Goal: Task Accomplishment & Management: Manage account settings

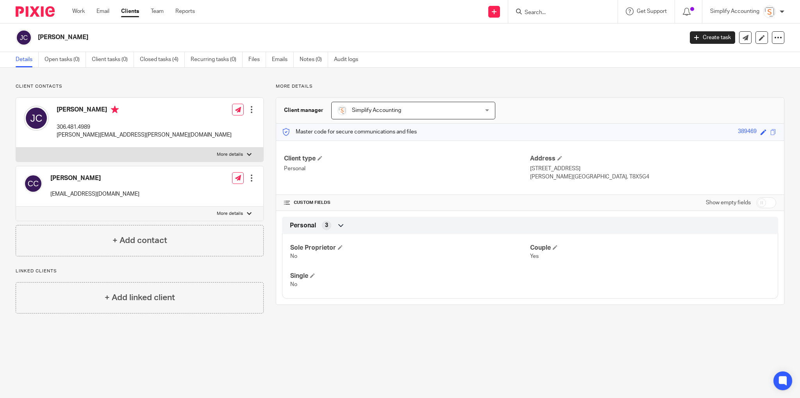
click at [555, 14] on input "Search" at bounding box center [559, 12] width 70 height 7
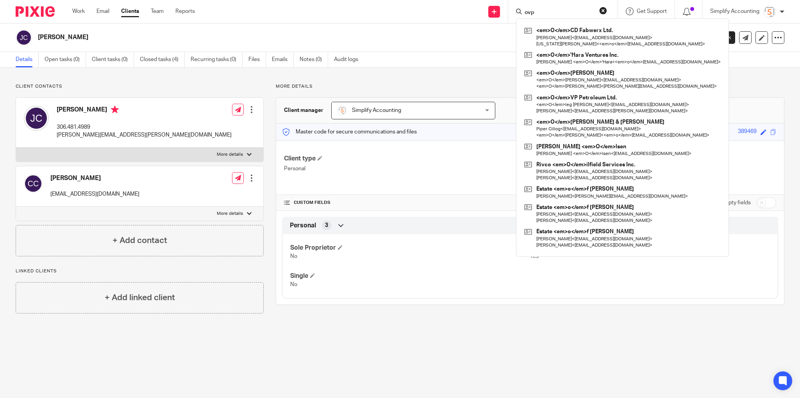
type input "ovp"
click button "submit" at bounding box center [0, 0] width 0 height 0
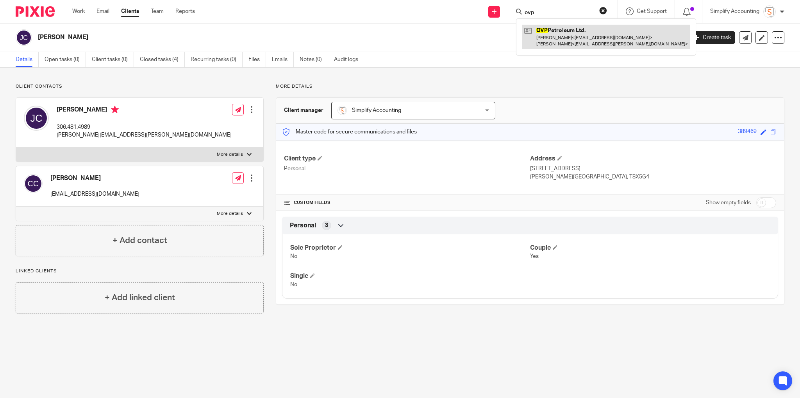
click at [577, 36] on link at bounding box center [607, 37] width 168 height 24
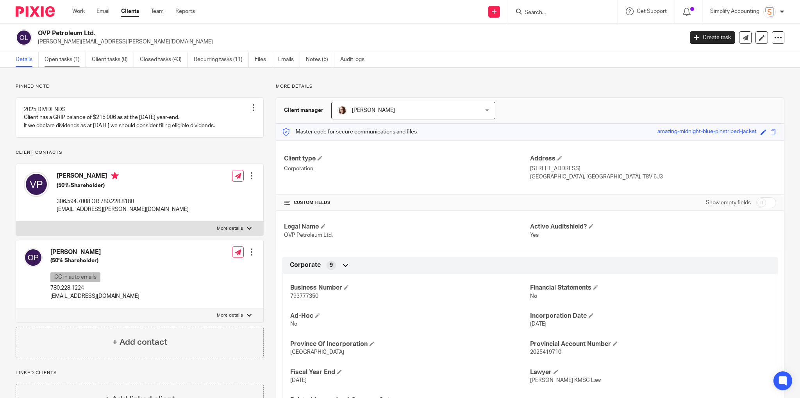
click at [61, 60] on link "Open tasks (1)" at bounding box center [65, 59] width 41 height 15
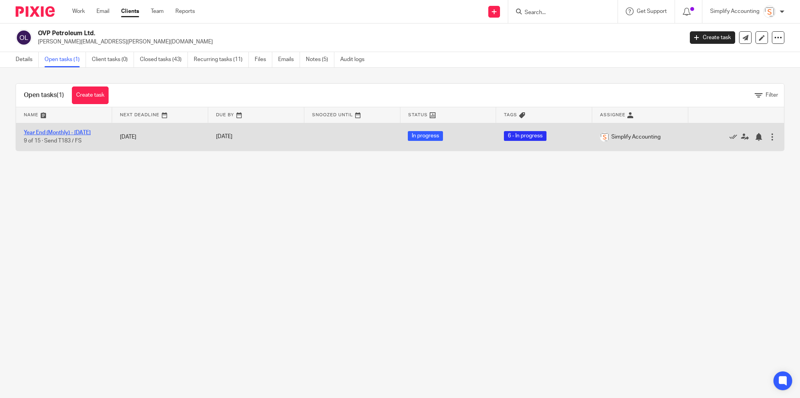
click at [82, 134] on link "Year End (Monthly) - [DATE]" at bounding box center [57, 132] width 67 height 5
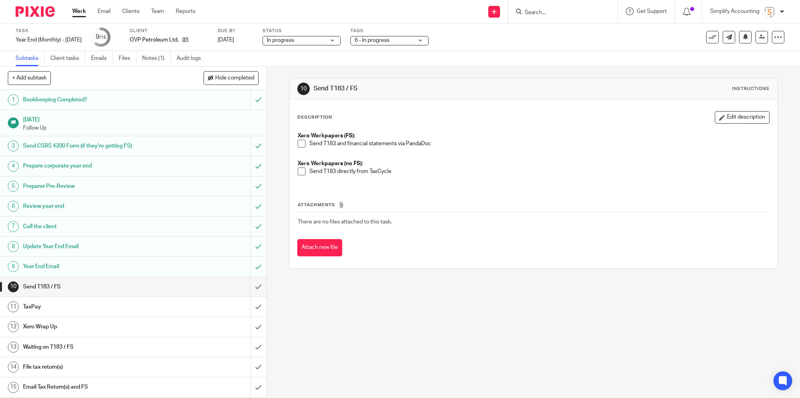
click at [51, 264] on h1 "Year End Email" at bounding box center [96, 266] width 147 height 12
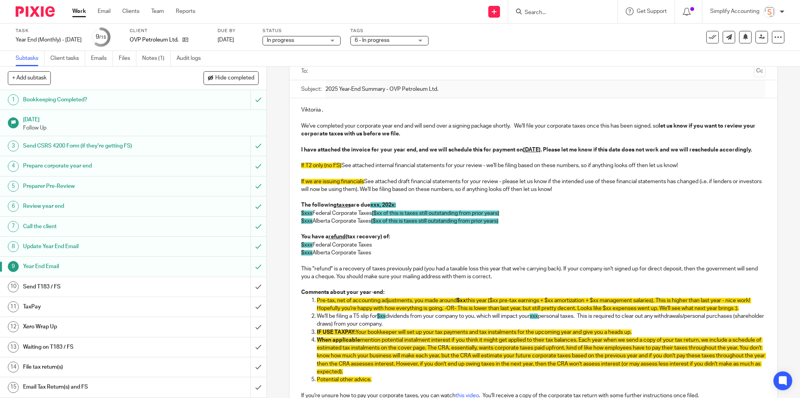
scroll to position [31, 0]
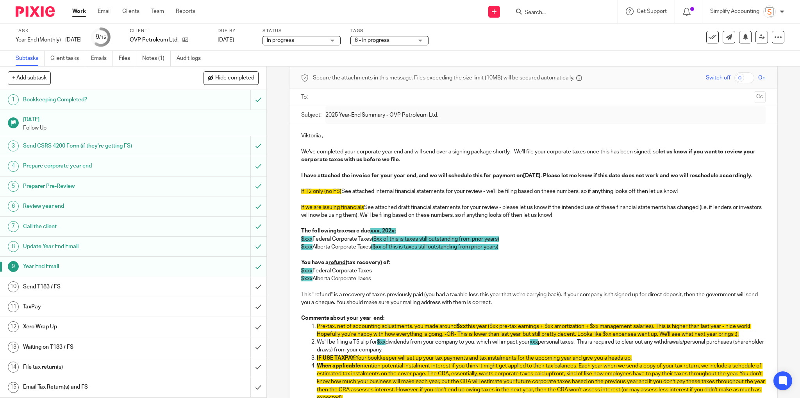
click at [73, 281] on h1 "Send T183 / FS" at bounding box center [96, 287] width 147 height 12
click at [60, 282] on h1 "Send T183 / FS" at bounding box center [96, 287] width 147 height 12
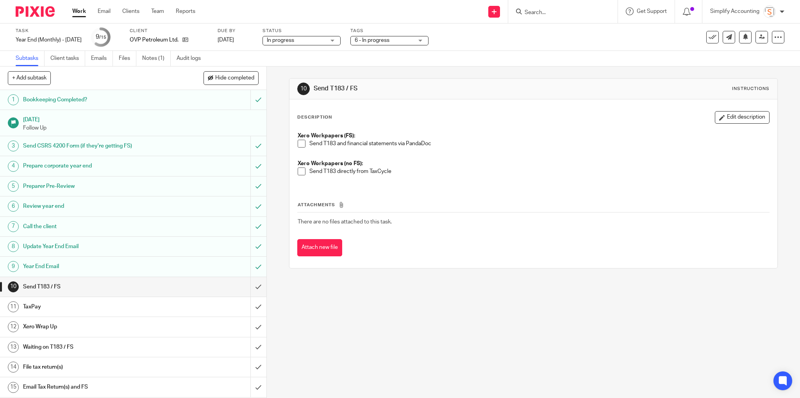
drag, startPoint x: 301, startPoint y: 168, endPoint x: 301, endPoint y: 178, distance: 10.6
click at [301, 167] on span at bounding box center [302, 171] width 8 height 8
click at [251, 284] on input "submit" at bounding box center [133, 287] width 267 height 20
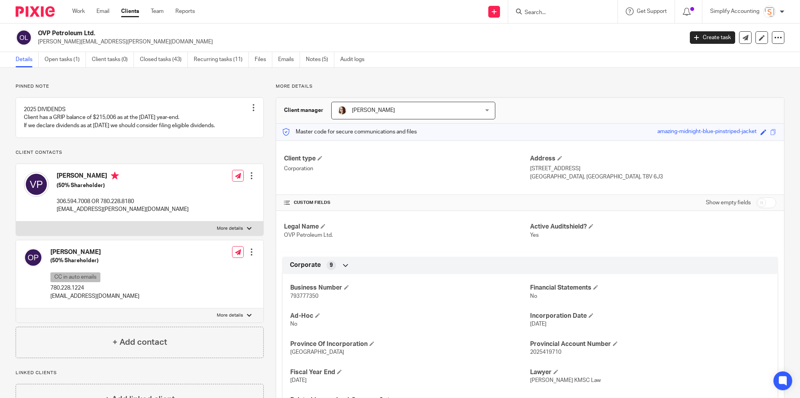
click at [77, 300] on p "[EMAIL_ADDRESS][DOMAIN_NAME]" at bounding box center [94, 296] width 89 height 8
click at [78, 300] on p "[EMAIL_ADDRESS][DOMAIN_NAME]" at bounding box center [94, 296] width 89 height 8
copy div "[EMAIL_ADDRESS][DOMAIN_NAME]"
click at [405, 38] on p "[PERSON_NAME][EMAIL_ADDRESS][PERSON_NAME][DOMAIN_NAME]" at bounding box center [358, 42] width 641 height 8
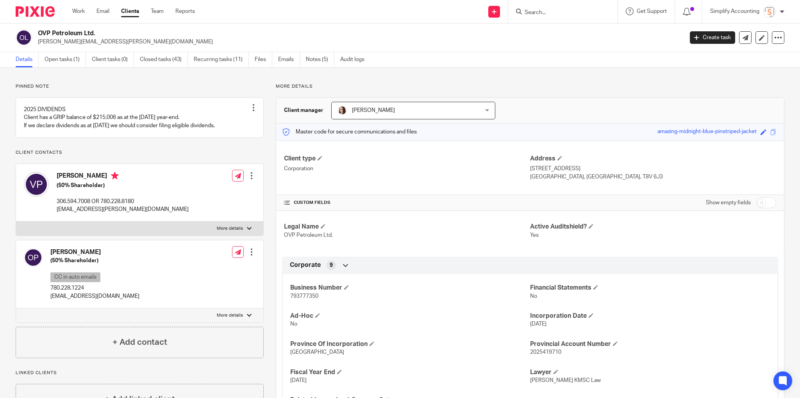
click at [69, 300] on p "pololeg89@gmail.com" at bounding box center [94, 296] width 89 height 8
copy div "pololeg89@gmail.com"
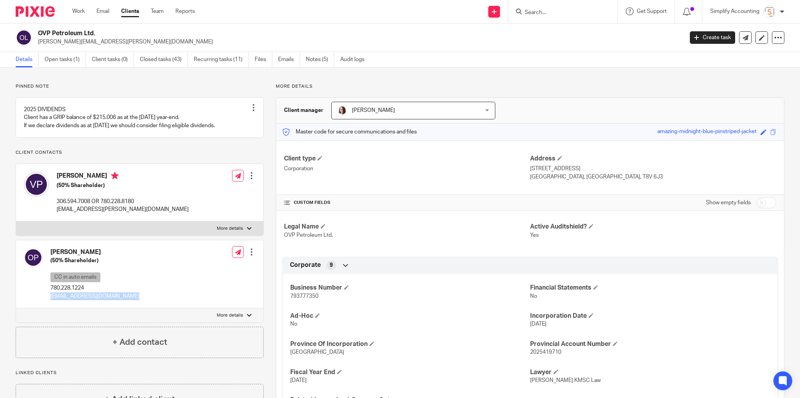
click at [84, 300] on p "pololeg89@gmail.com" at bounding box center [94, 296] width 89 height 8
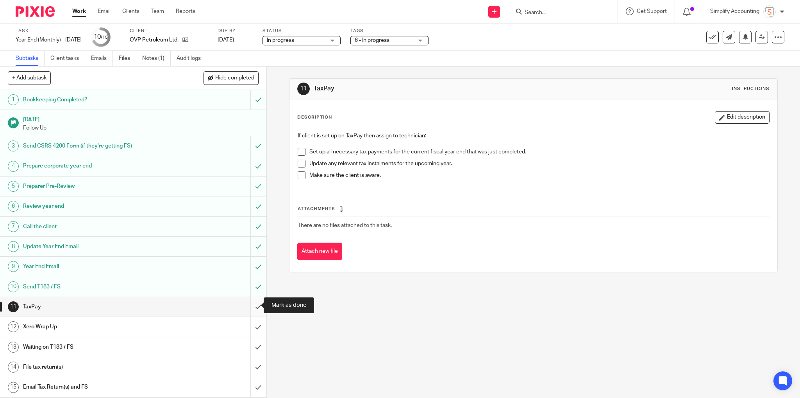
click at [252, 309] on input "submit" at bounding box center [133, 307] width 267 height 20
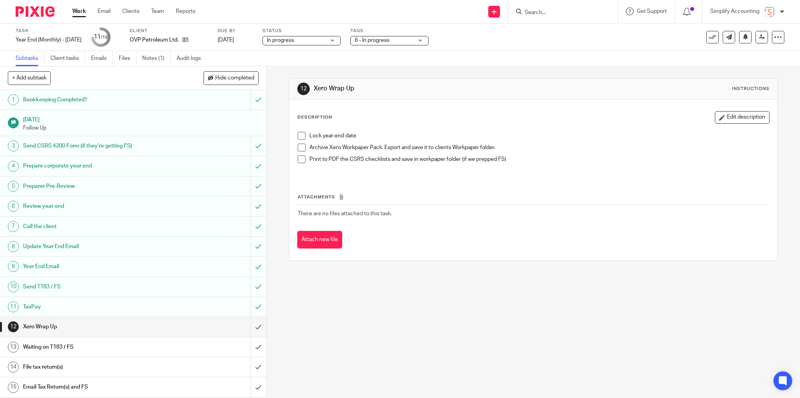
click at [302, 136] on span at bounding box center [302, 136] width 8 height 8
click at [299, 146] on span at bounding box center [302, 147] width 8 height 8
click at [254, 325] on input "submit" at bounding box center [133, 327] width 267 height 20
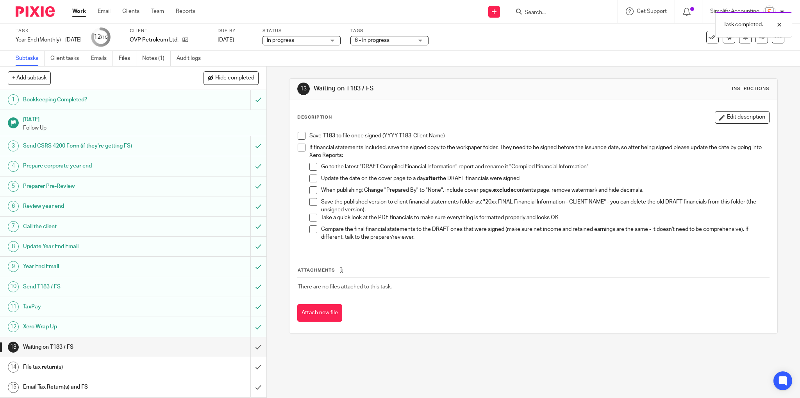
click at [429, 40] on div "6 - In progress" at bounding box center [390, 40] width 78 height 9
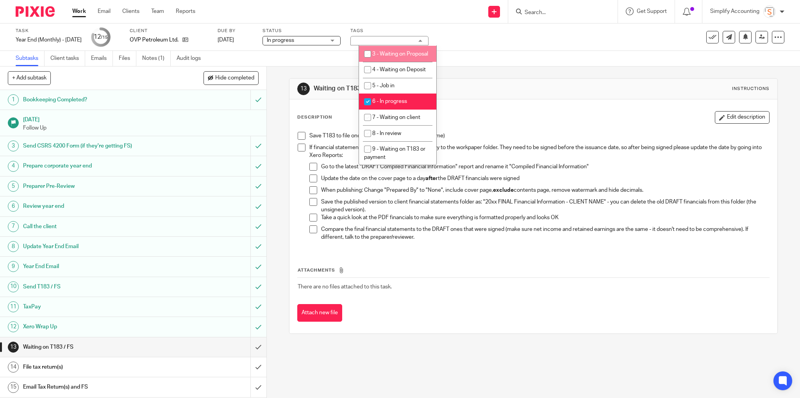
scroll to position [250, 0]
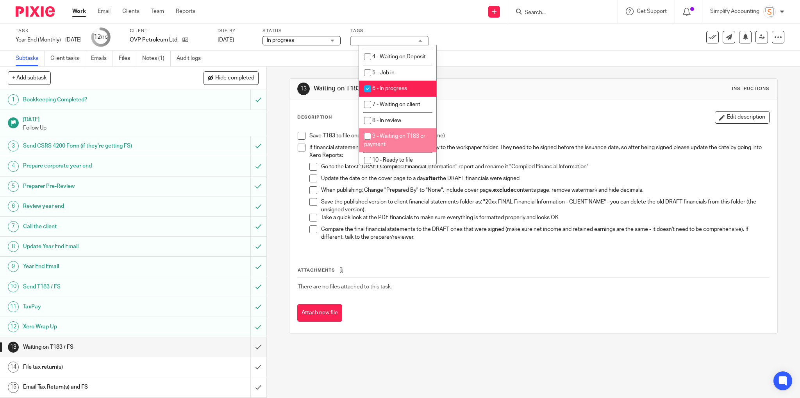
click at [369, 143] on input "checkbox" at bounding box center [367, 136] width 15 height 15
checkbox input "true"
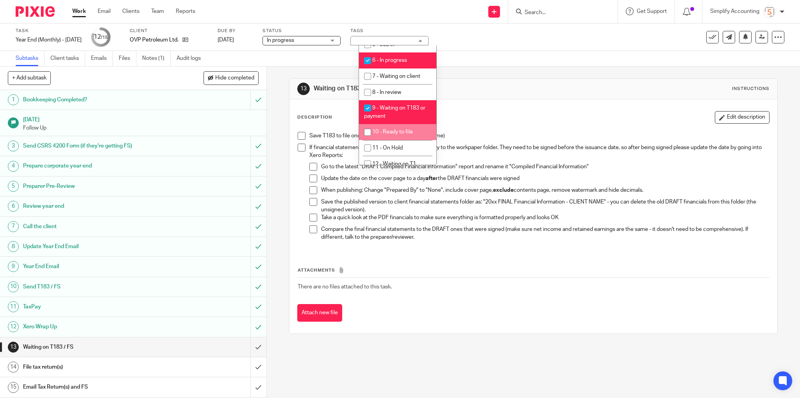
scroll to position [243, 0]
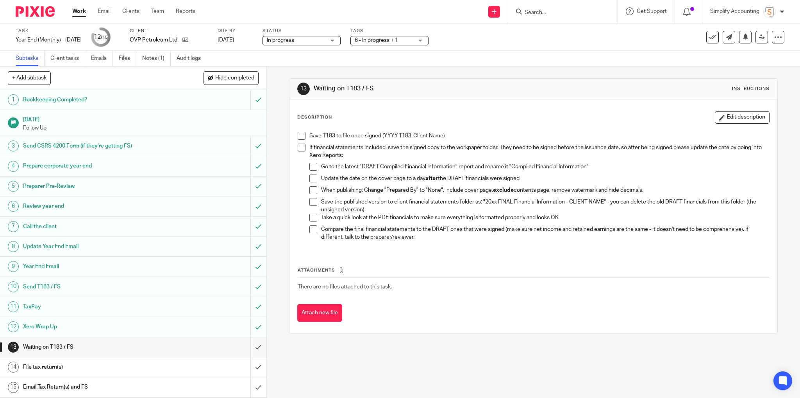
click at [456, 82] on div "13 Waiting on T183 / FS Instructions" at bounding box center [533, 88] width 473 height 13
click at [43, 264] on h1 "Year End Email" at bounding box center [96, 266] width 147 height 12
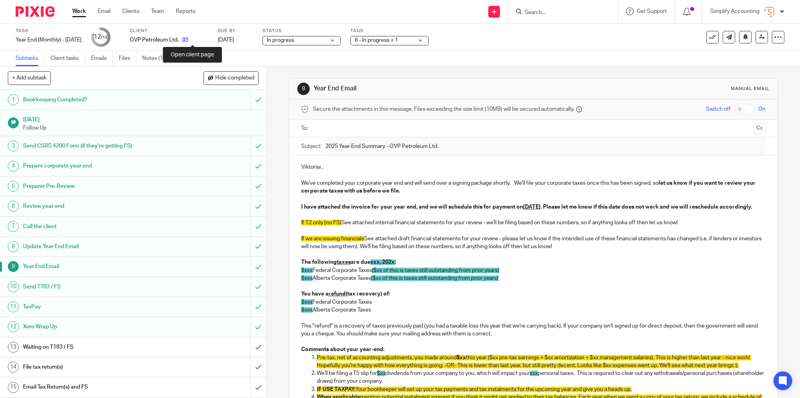
click at [188, 41] on icon at bounding box center [186, 40] width 6 height 6
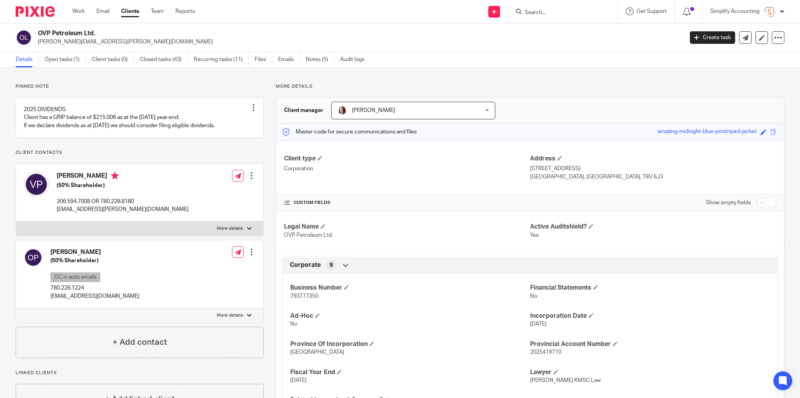
click at [550, 12] on input "Search" at bounding box center [559, 12] width 70 height 7
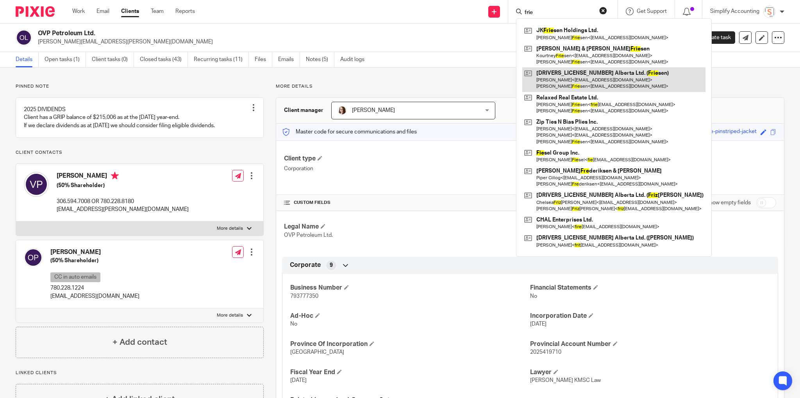
type input "frie"
click at [561, 81] on link at bounding box center [614, 79] width 183 height 24
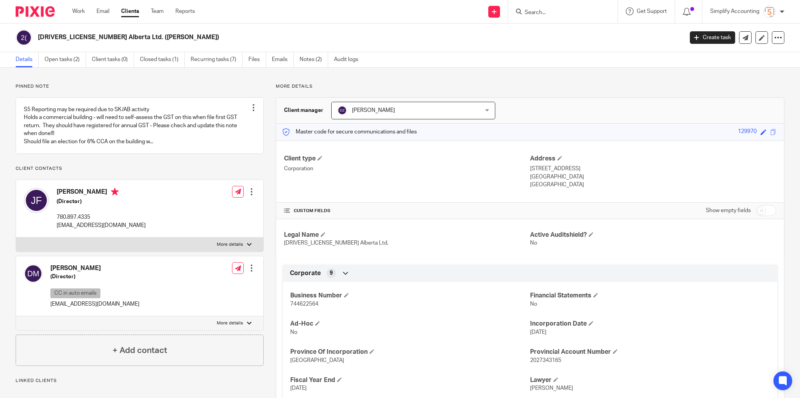
click at [56, 60] on link "Open tasks (2)" at bounding box center [65, 59] width 41 height 15
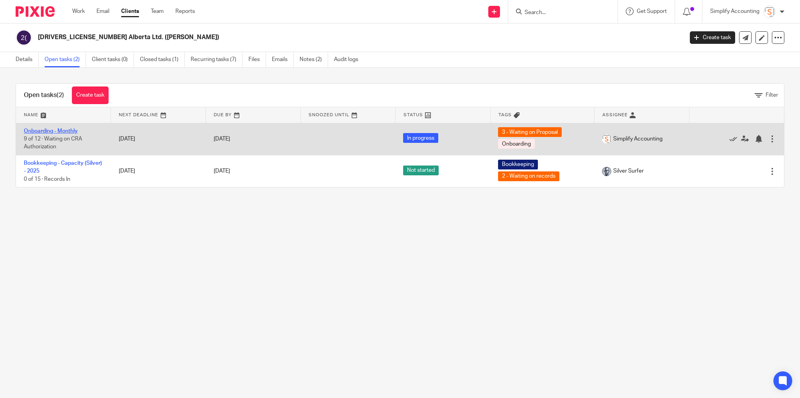
click at [57, 131] on link "Onboarding - Monthly" at bounding box center [51, 130] width 54 height 5
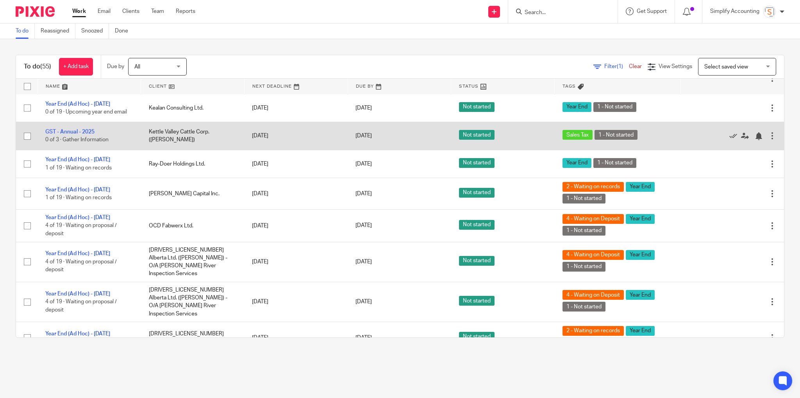
scroll to position [1462, 0]
